Goal: Task Accomplishment & Management: Manage account settings

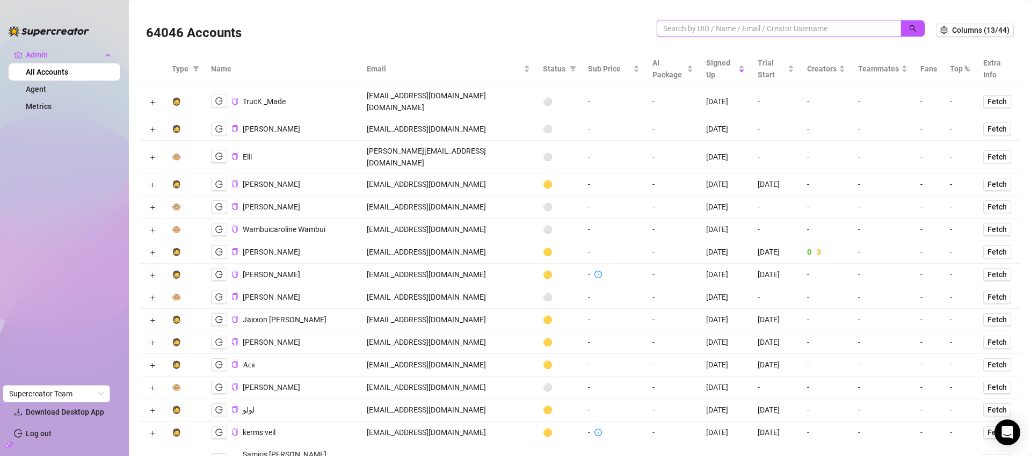
paste input "info@ecomlux.cz"
click at [909, 27] on icon "search" at bounding box center [913, 29] width 8 height 8
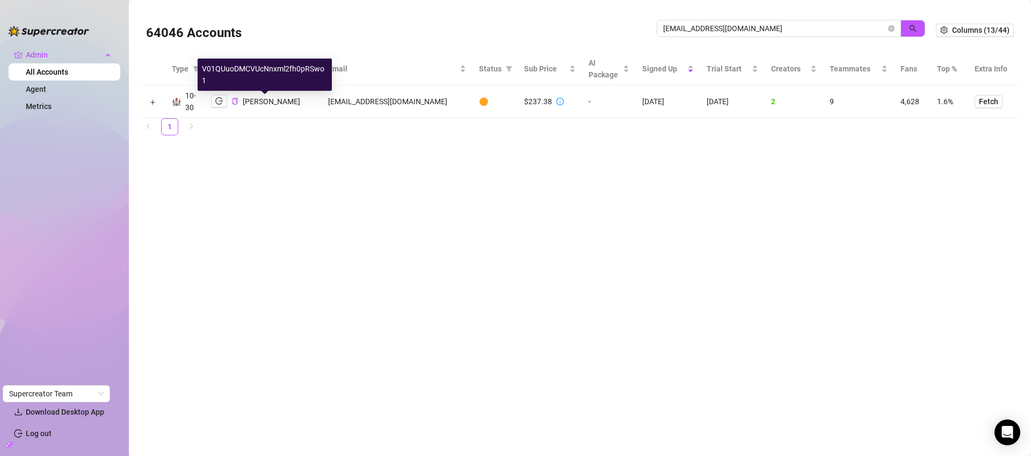
click at [267, 104] on span "Martin Hořák" at bounding box center [271, 101] width 57 height 9
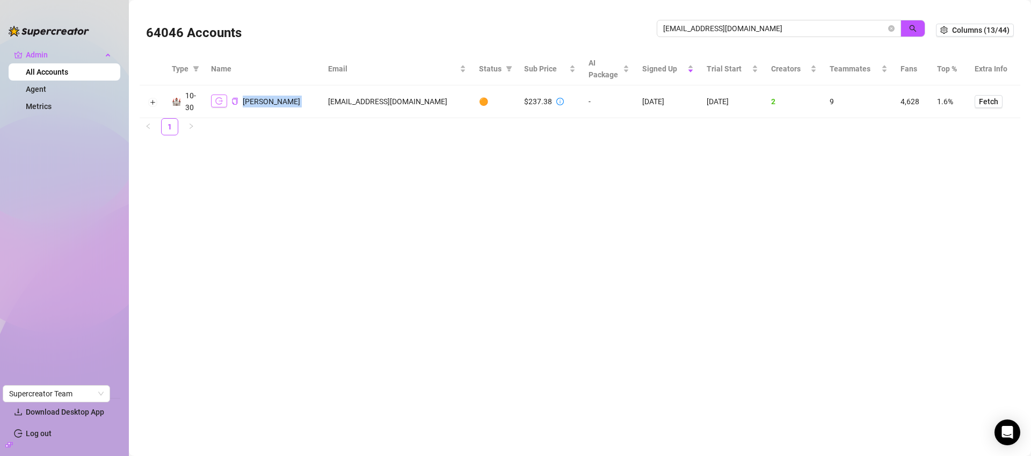
click at [216, 98] on icon "logout" at bounding box center [219, 101] width 8 height 8
click at [745, 28] on input "info@ecomlux.cz" at bounding box center [774, 29] width 223 height 12
click at [745, 27] on input "info@ecomlux.cz" at bounding box center [774, 29] width 223 height 12
click at [746, 26] on input "info@ecomlux.cz" at bounding box center [774, 29] width 223 height 12
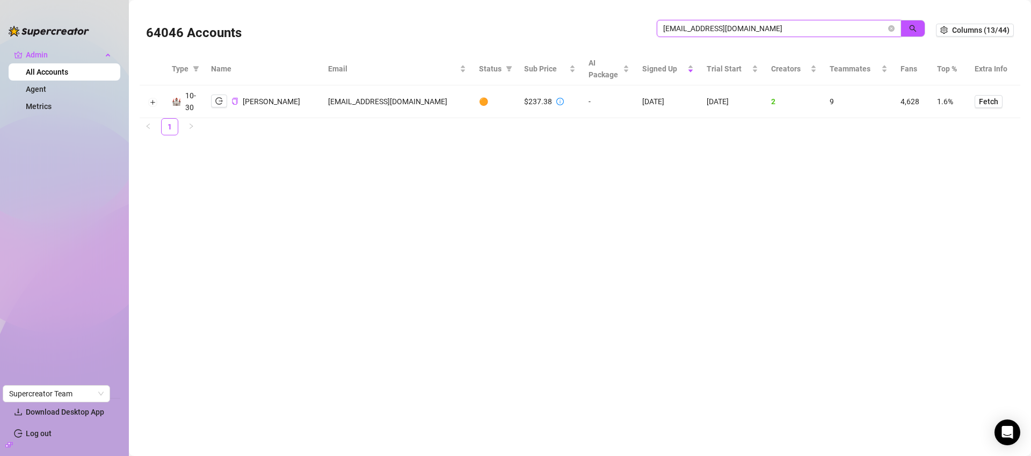
click at [746, 32] on input "info@ecomlux.cz" at bounding box center [774, 29] width 223 height 12
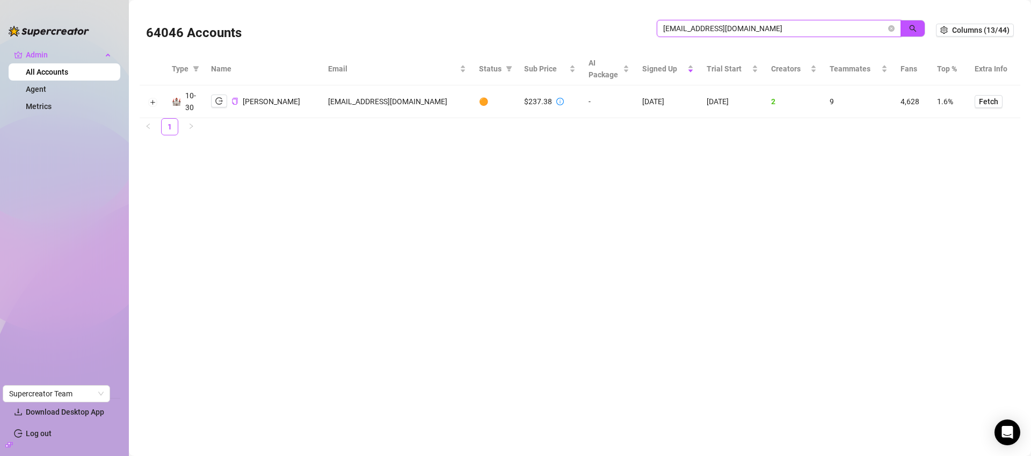
paste input "kbonlyfans122@gmail.com"
type input "kbonlyfans122@gmail.com"
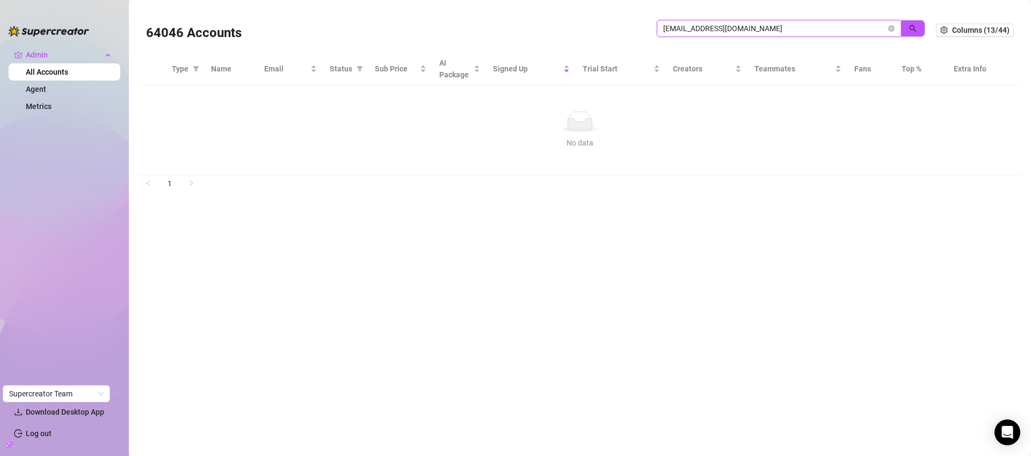
drag, startPoint x: 775, startPoint y: 21, endPoint x: 776, endPoint y: 30, distance: 8.6
click at [775, 22] on span "kbonlyfans122@gmail.com" at bounding box center [779, 28] width 244 height 17
click at [776, 34] on span "kbonlyfans122@gmail.com" at bounding box center [779, 28] width 244 height 17
click at [40, 433] on link "Log out" at bounding box center [39, 433] width 26 height 9
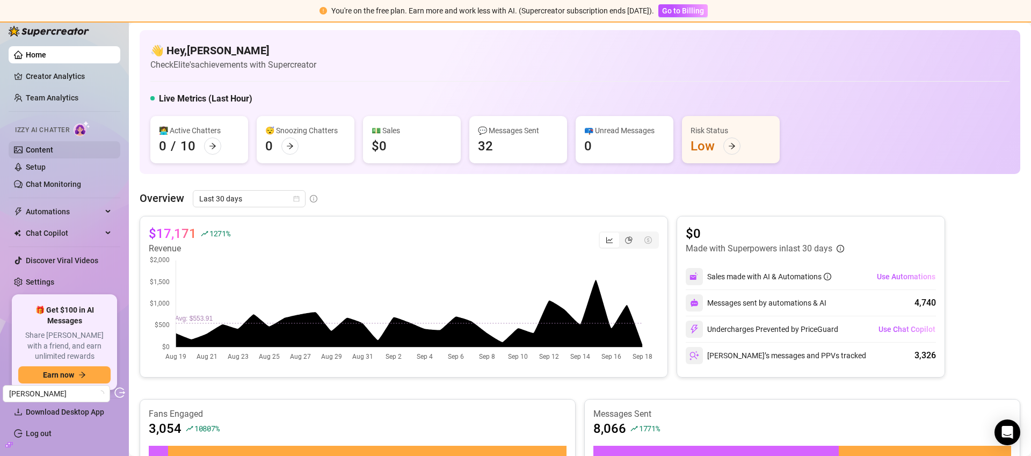
click at [53, 151] on link "Content" at bounding box center [39, 150] width 27 height 9
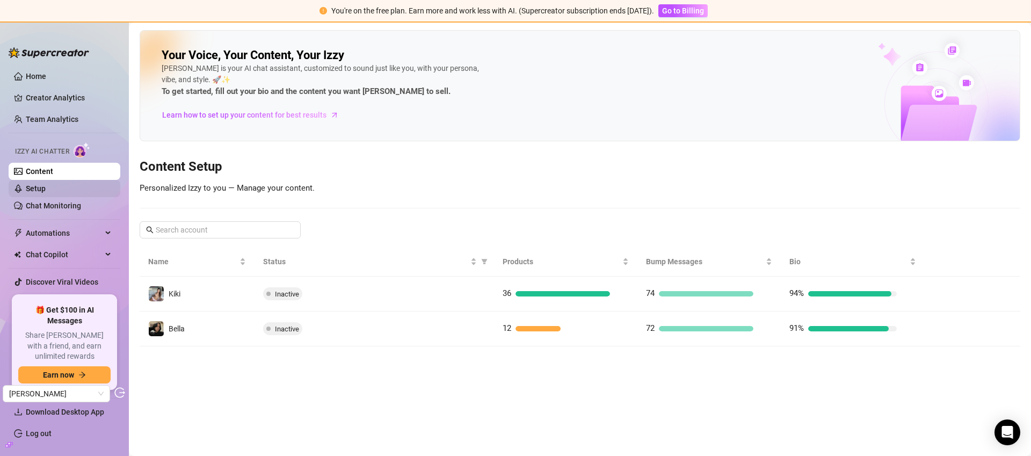
click at [46, 185] on link "Setup" at bounding box center [36, 188] width 20 height 9
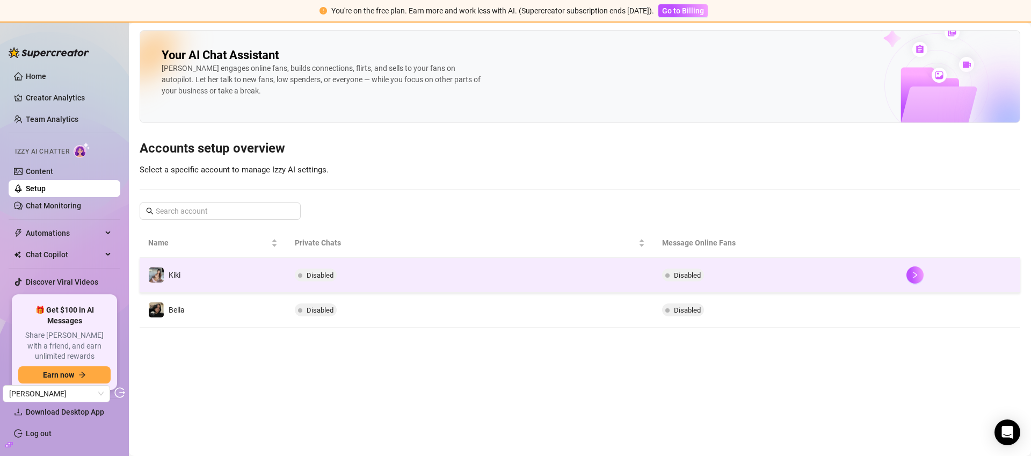
click at [596, 272] on td "Disabled" at bounding box center [469, 275] width 367 height 35
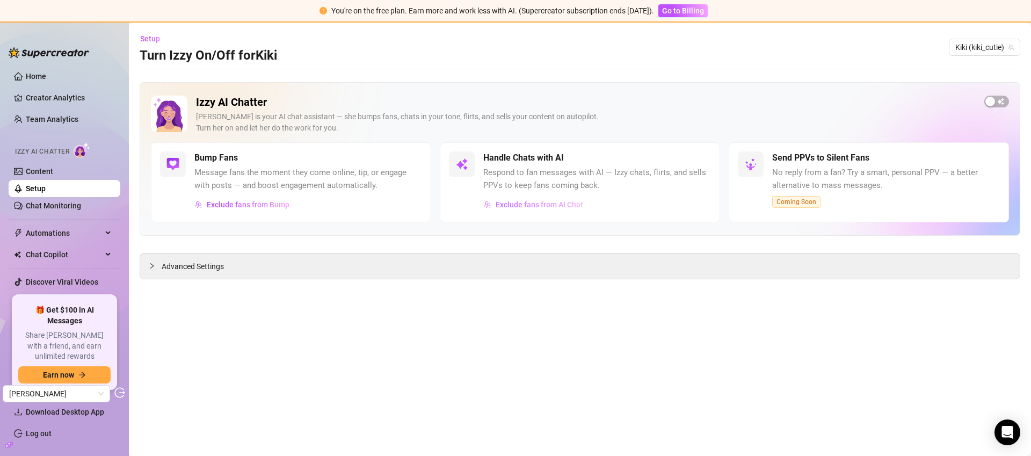
click at [574, 204] on span "Exclude fans from AI Chat" at bounding box center [540, 204] width 88 height 9
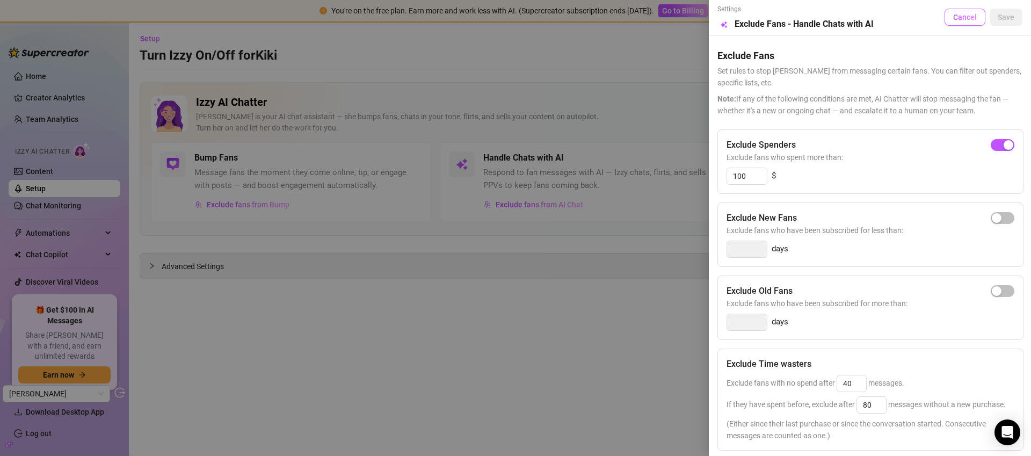
click at [962, 13] on span "Cancel" at bounding box center [965, 17] width 24 height 9
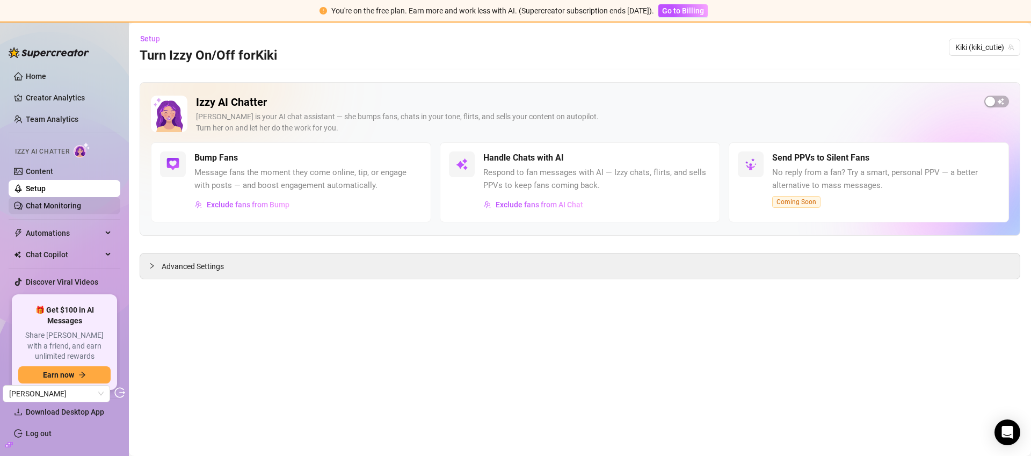
click at [56, 209] on link "Chat Monitoring" at bounding box center [53, 205] width 55 height 9
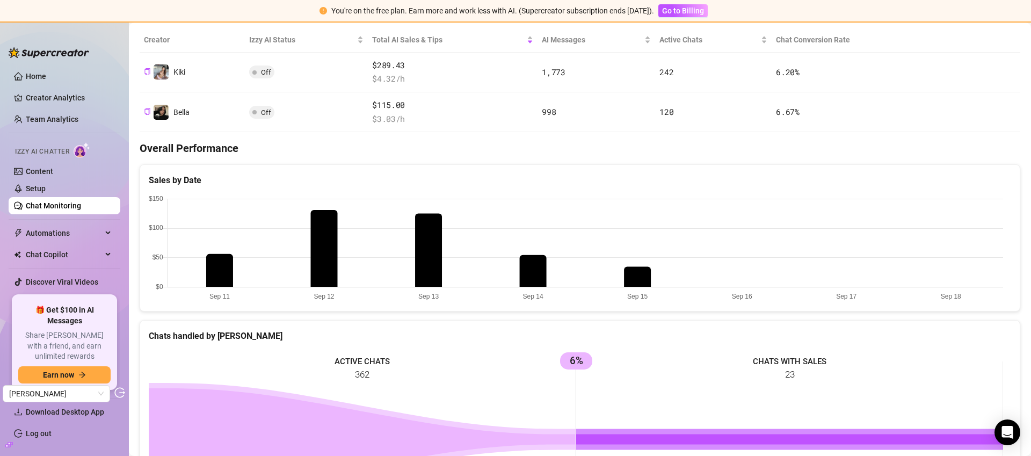
scroll to position [170, 0]
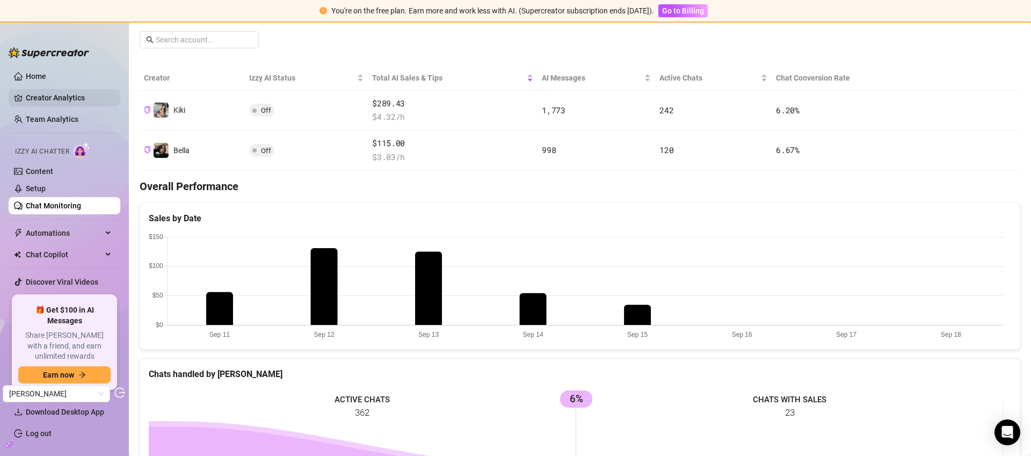
click at [90, 99] on link "Creator Analytics" at bounding box center [69, 97] width 86 height 17
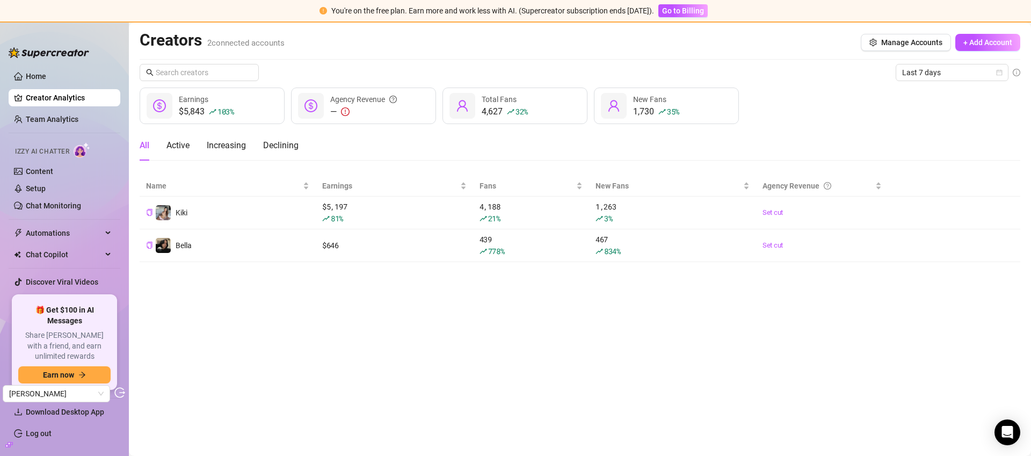
click at [474, 50] on div "Creators 2 connected accounts Manage Accounts + Add Account" at bounding box center [580, 42] width 881 height 25
click at [53, 172] on link "Content" at bounding box center [39, 171] width 27 height 9
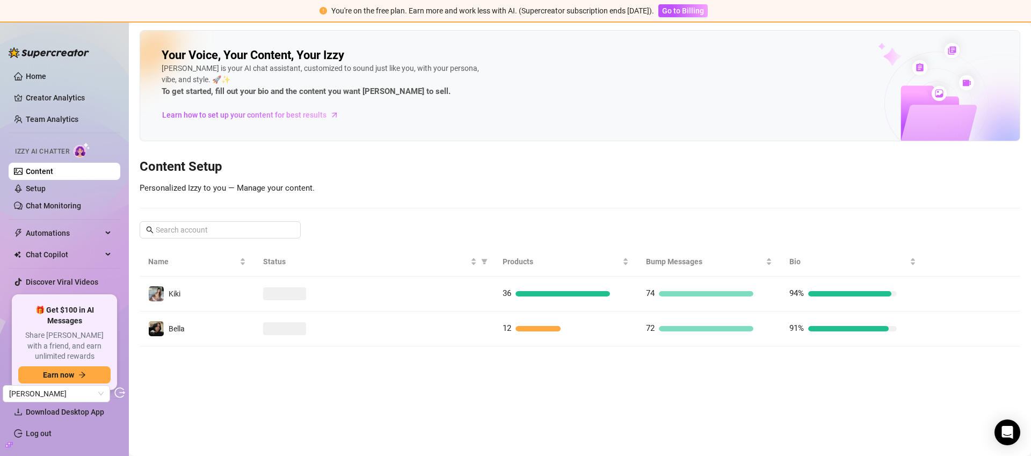
click at [457, 302] on td at bounding box center [374, 294] width 239 height 35
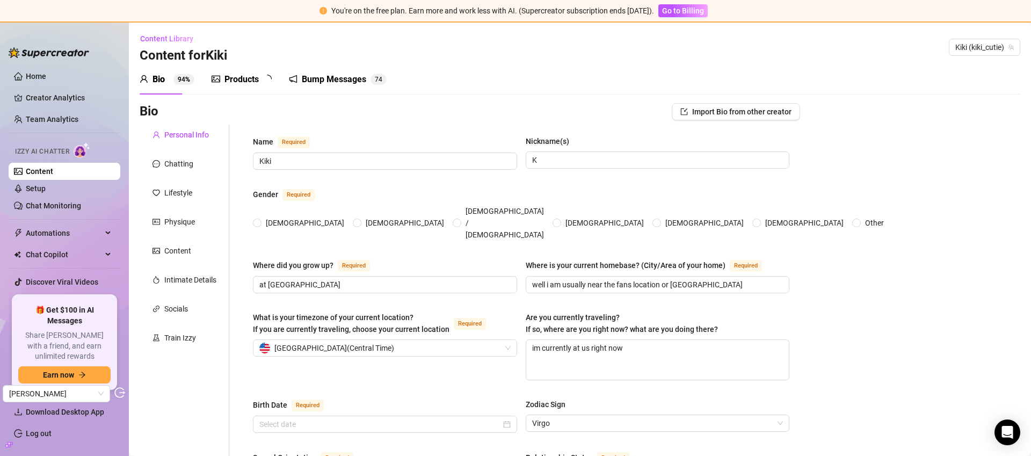
radio input "true"
type input "June 20th, 2006"
click at [248, 85] on div "Products 3 6" at bounding box center [246, 79] width 68 height 30
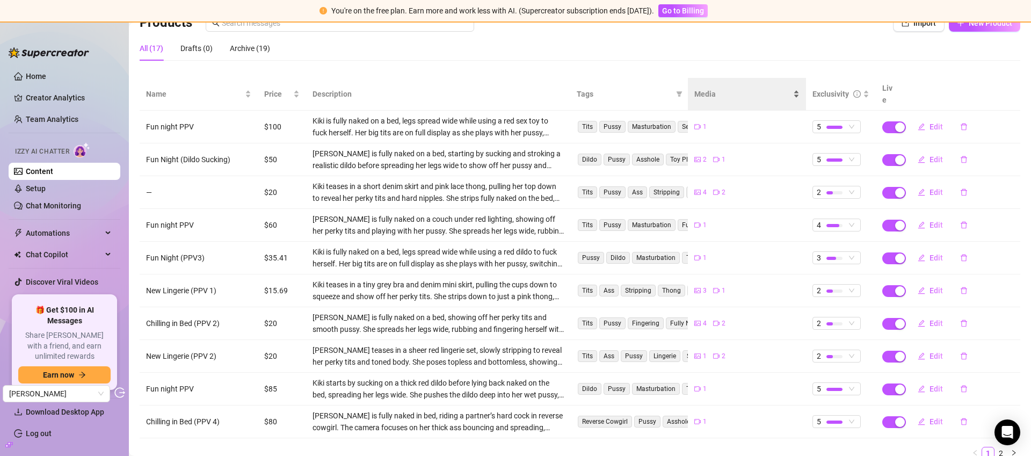
scroll to position [121, 0]
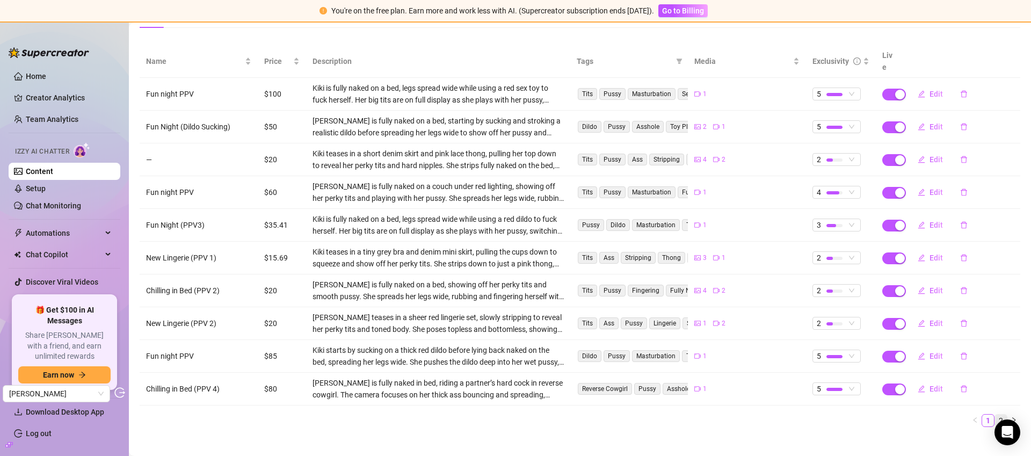
click at [995, 415] on link "2" at bounding box center [1001, 421] width 12 height 12
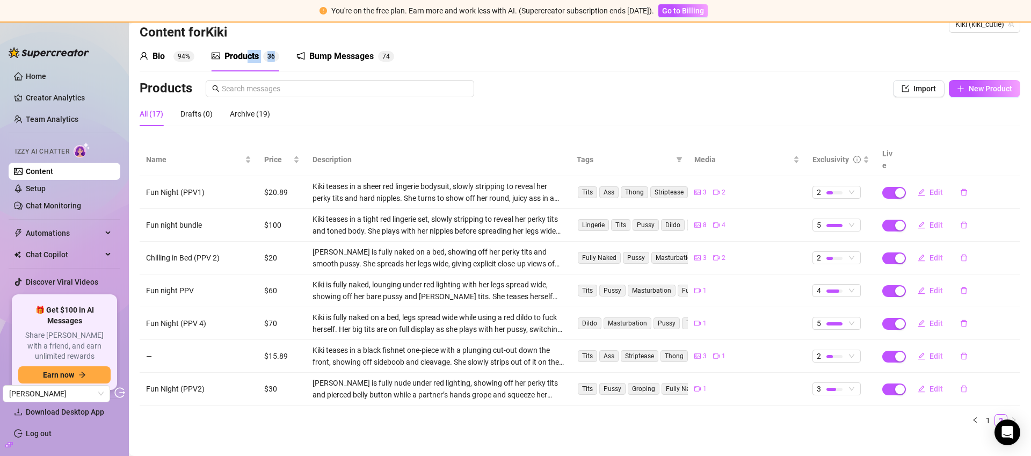
drag, startPoint x: 53, startPoint y: 176, endPoint x: 242, endPoint y: 29, distance: 239.2
click at [52, 175] on link "Content" at bounding box center [39, 171] width 27 height 9
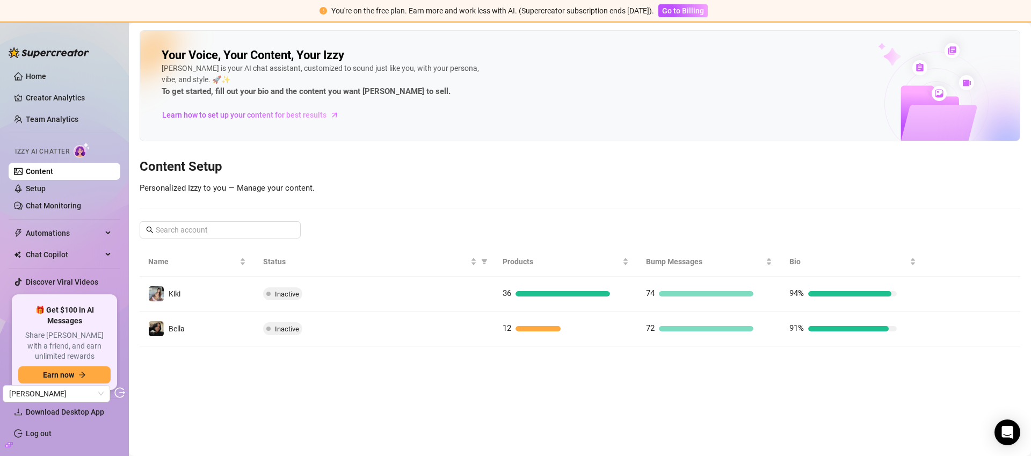
click at [219, 333] on td "Bella" at bounding box center [197, 328] width 115 height 35
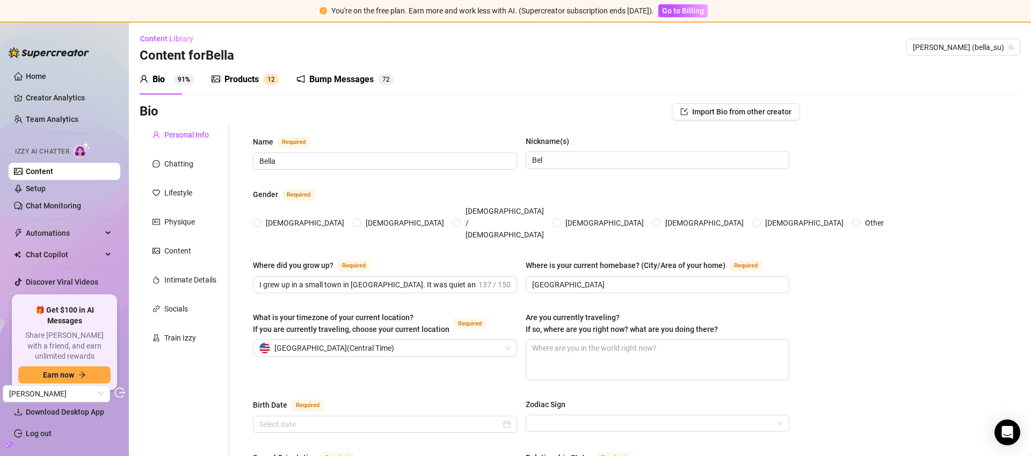
radio input "true"
type input "April 10th, 2006"
click at [224, 83] on div "Products" at bounding box center [241, 79] width 34 height 13
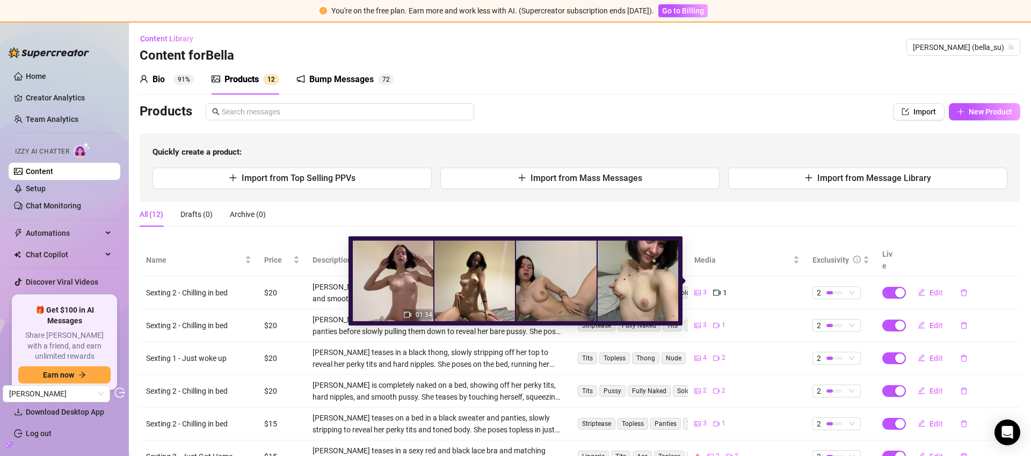
scroll to position [199, 0]
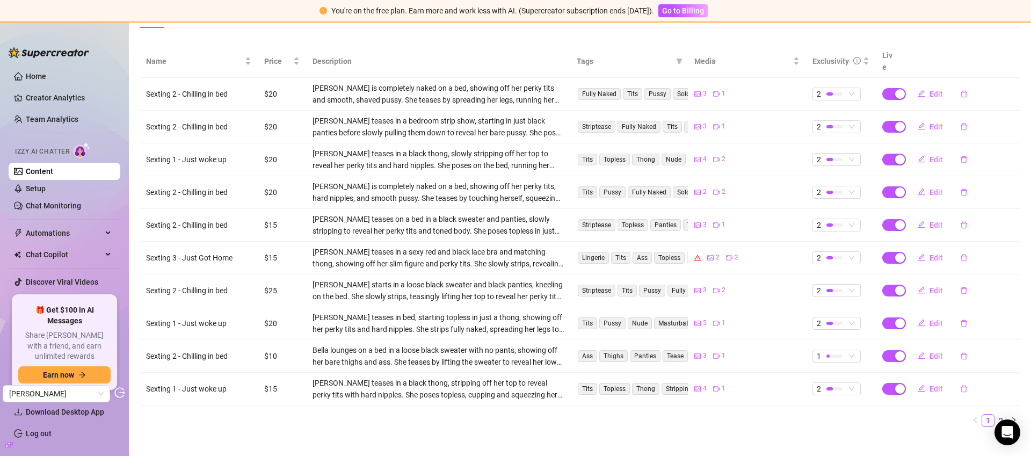
click at [53, 170] on link "Content" at bounding box center [39, 171] width 27 height 9
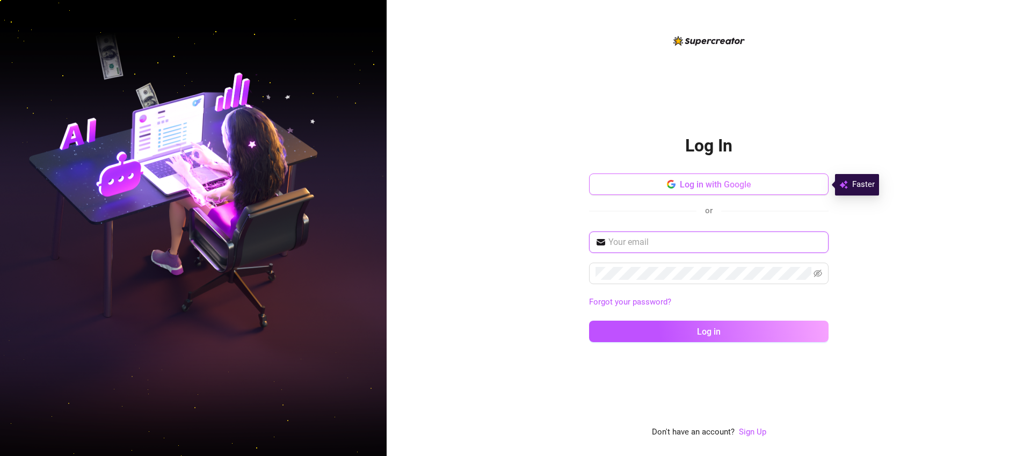
type input "[EMAIL_ADDRESS][DOMAIN_NAME]"
click at [708, 191] on button "Log in with Google" at bounding box center [708, 183] width 239 height 21
